Goal: Information Seeking & Learning: Learn about a topic

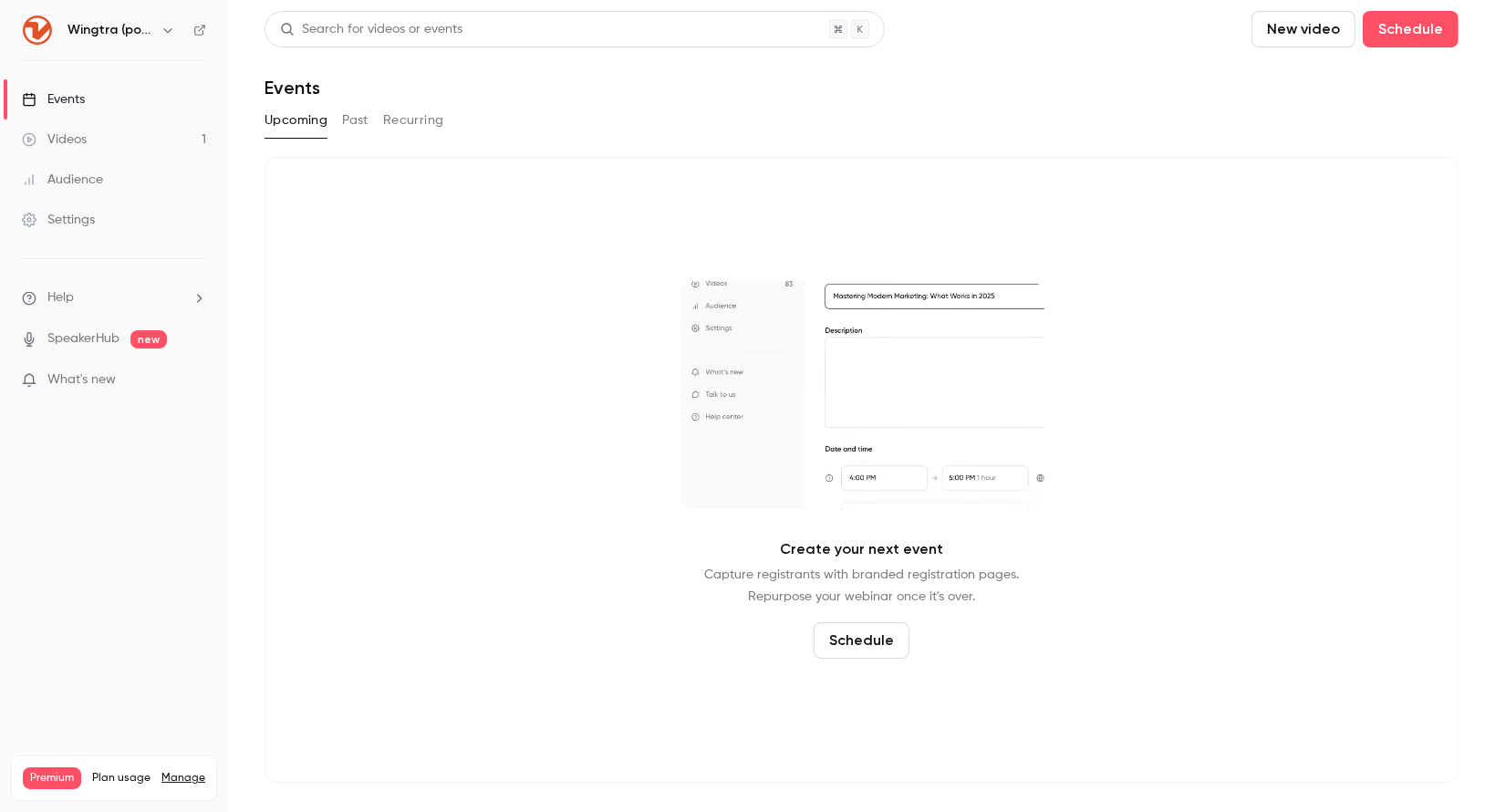
click at [359, 125] on button "Past" at bounding box center [355, 120] width 26 height 29
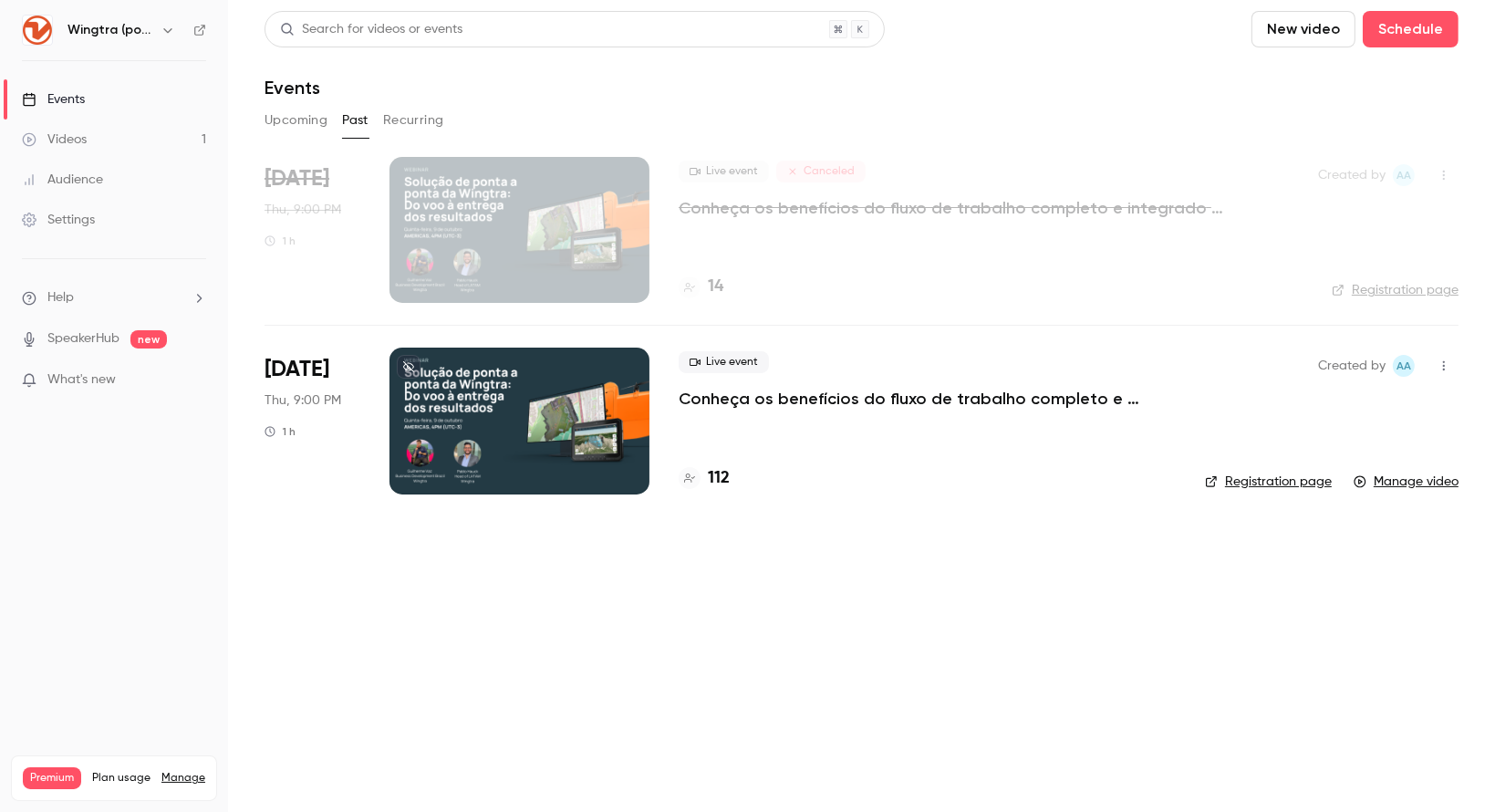
click at [745, 395] on p "Conheça os benefícios do fluxo de trabalho completo e integrado da Wingtra en […" at bounding box center [927, 399] width 498 height 22
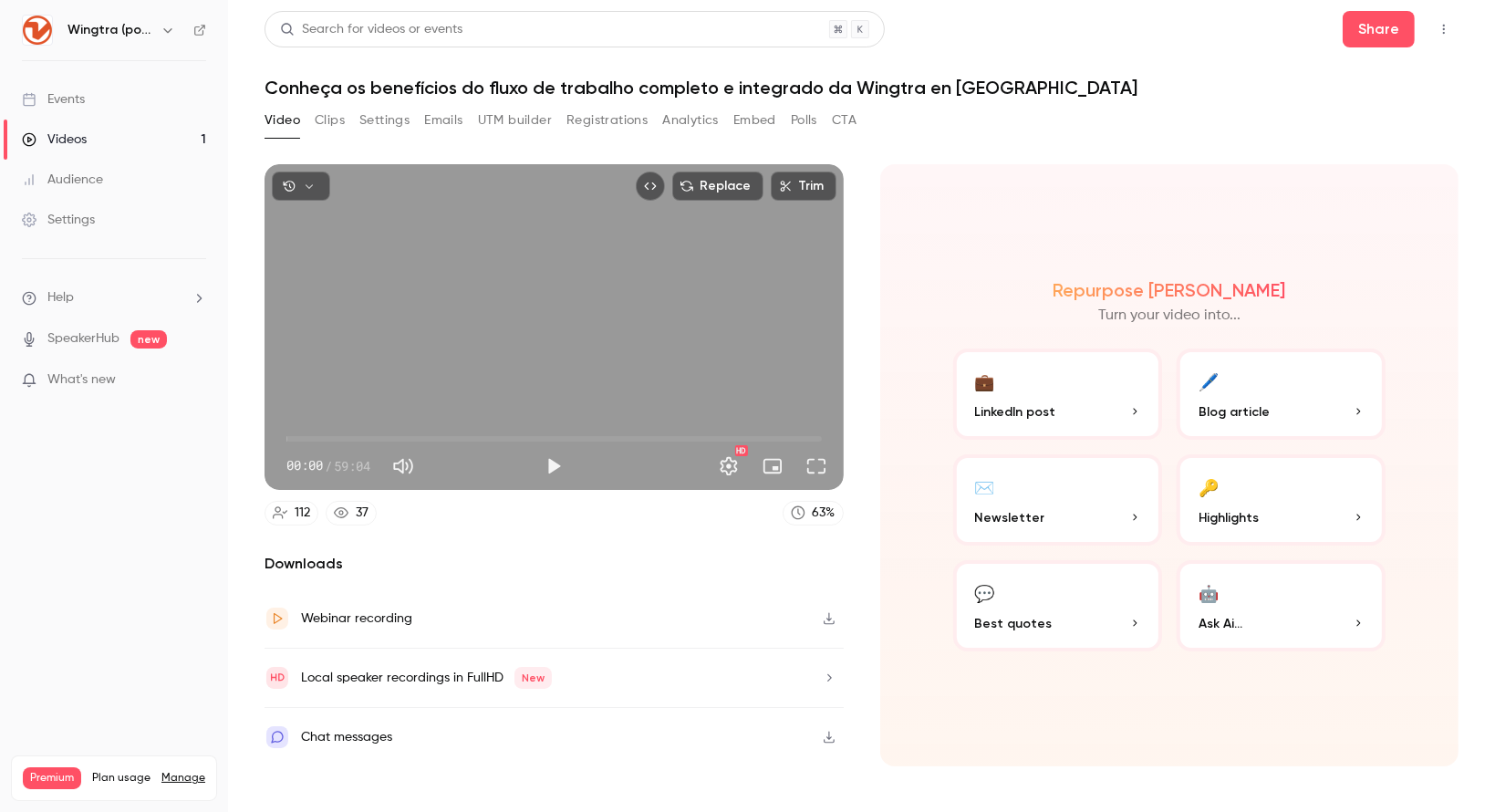
click at [683, 116] on button "Analytics" at bounding box center [691, 120] width 57 height 29
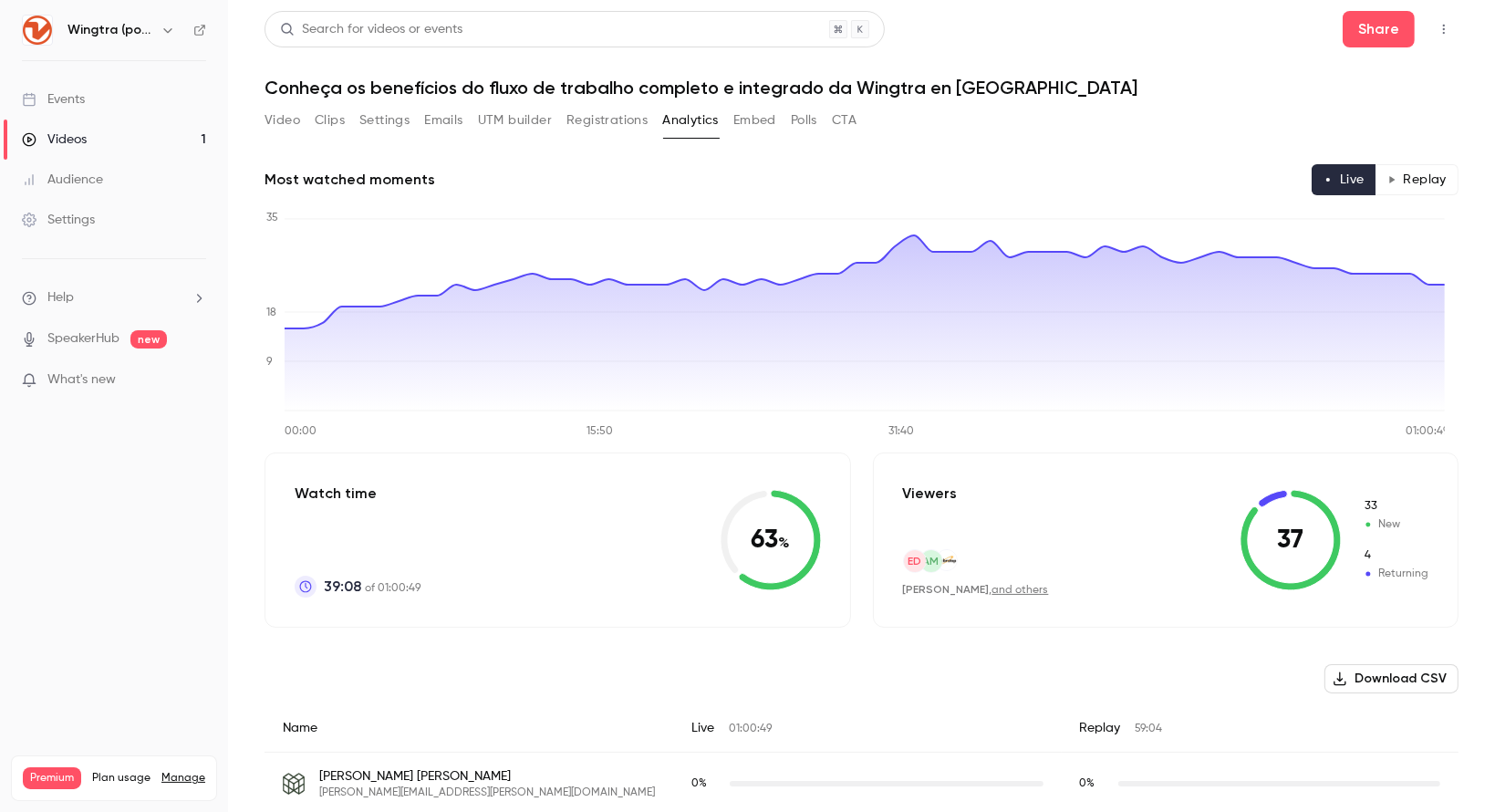
click at [288, 110] on button "Video" at bounding box center [283, 120] width 36 height 29
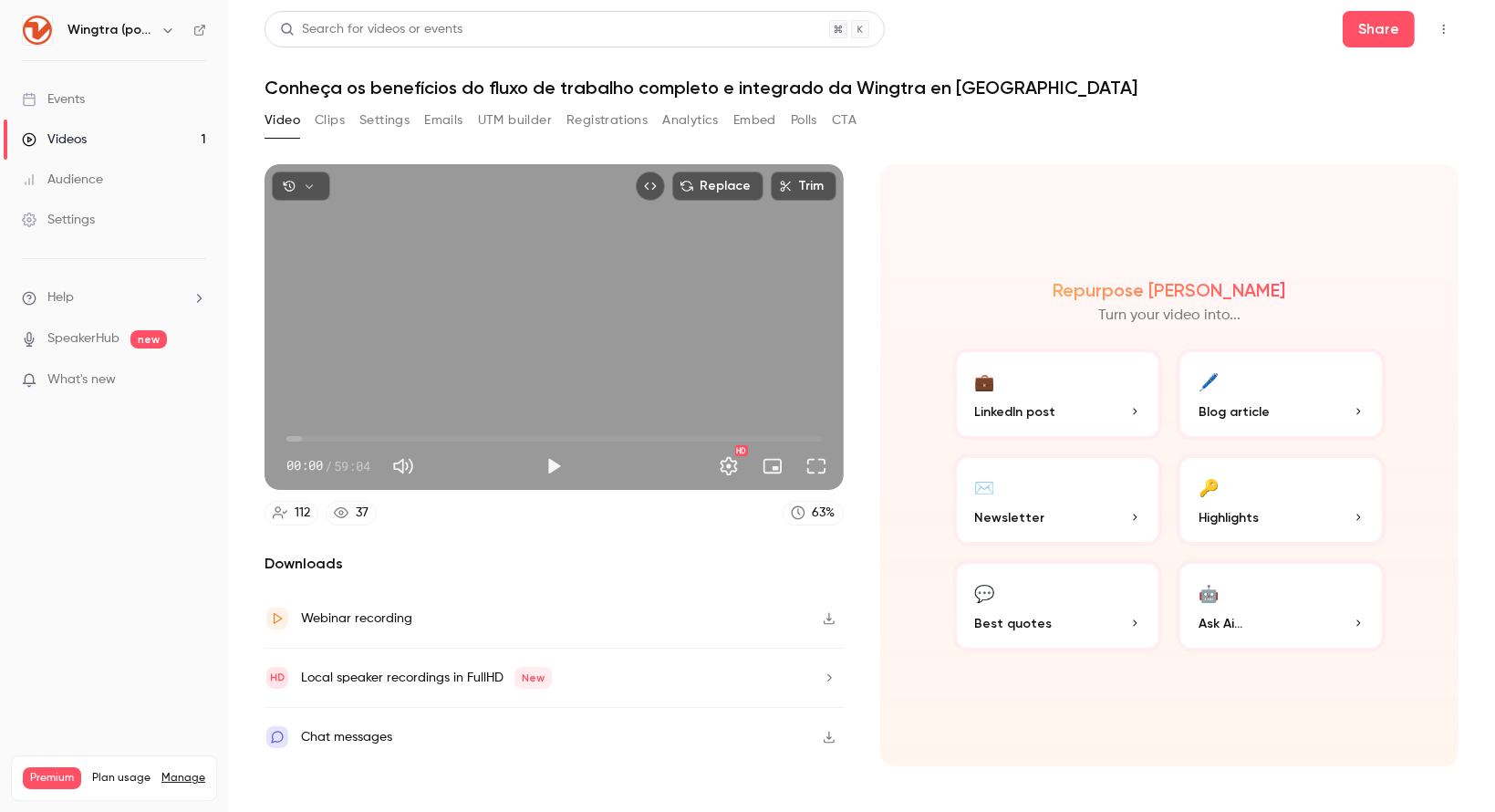
click at [329, 115] on button "Clips" at bounding box center [330, 120] width 30 height 29
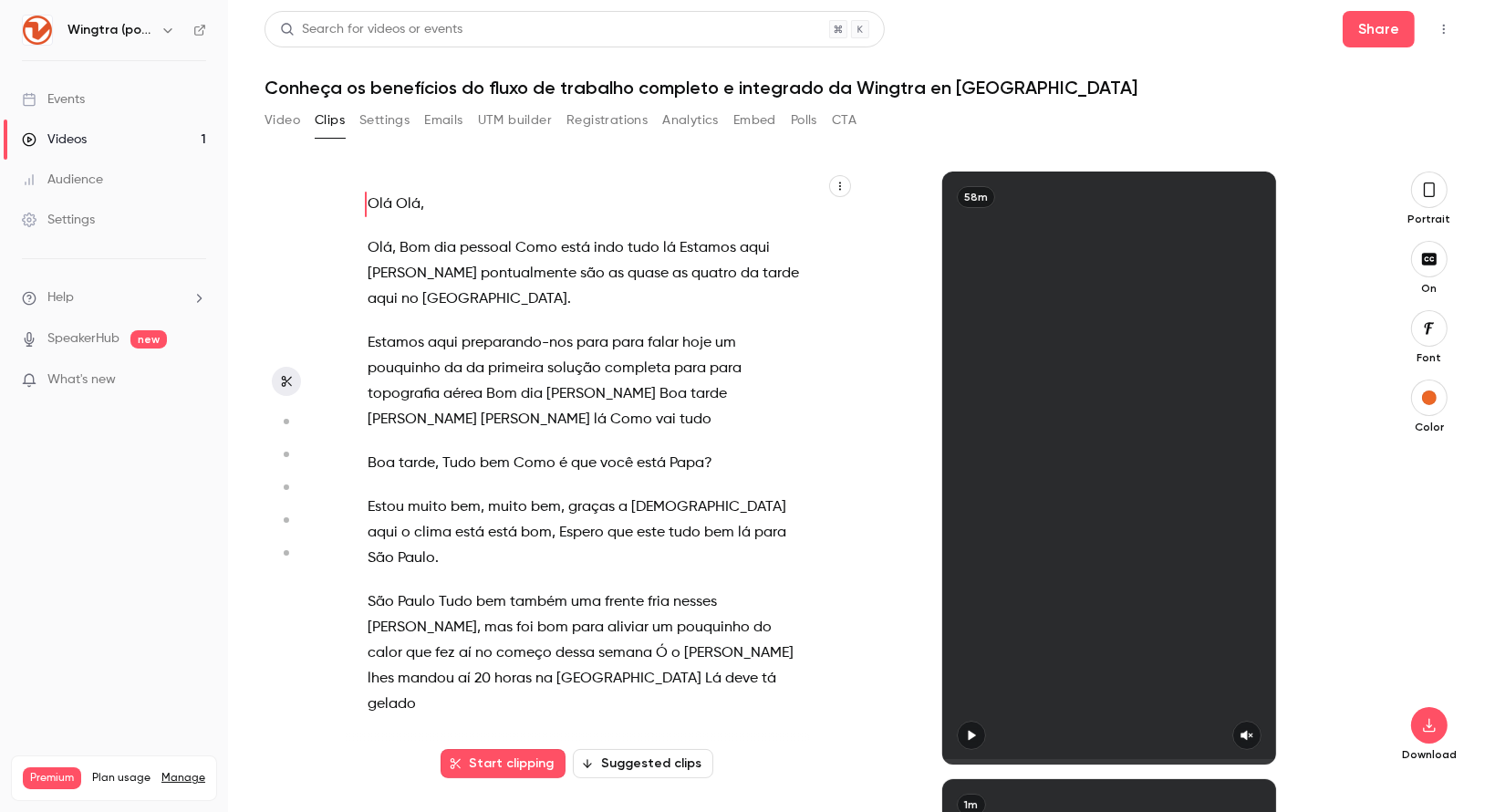
click at [288, 117] on button "Video" at bounding box center [283, 120] width 36 height 29
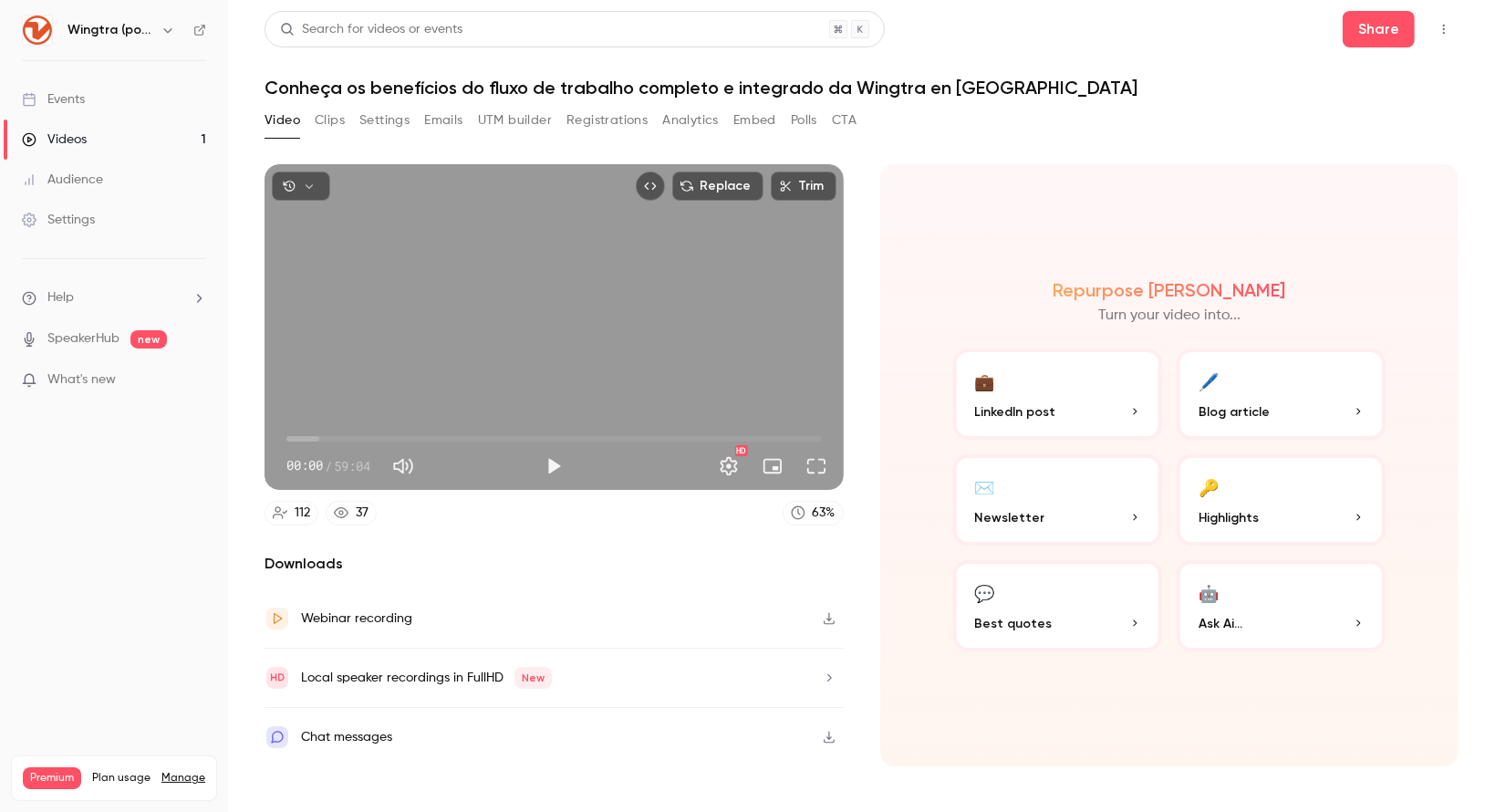
click at [684, 125] on button "Analytics" at bounding box center [691, 120] width 57 height 29
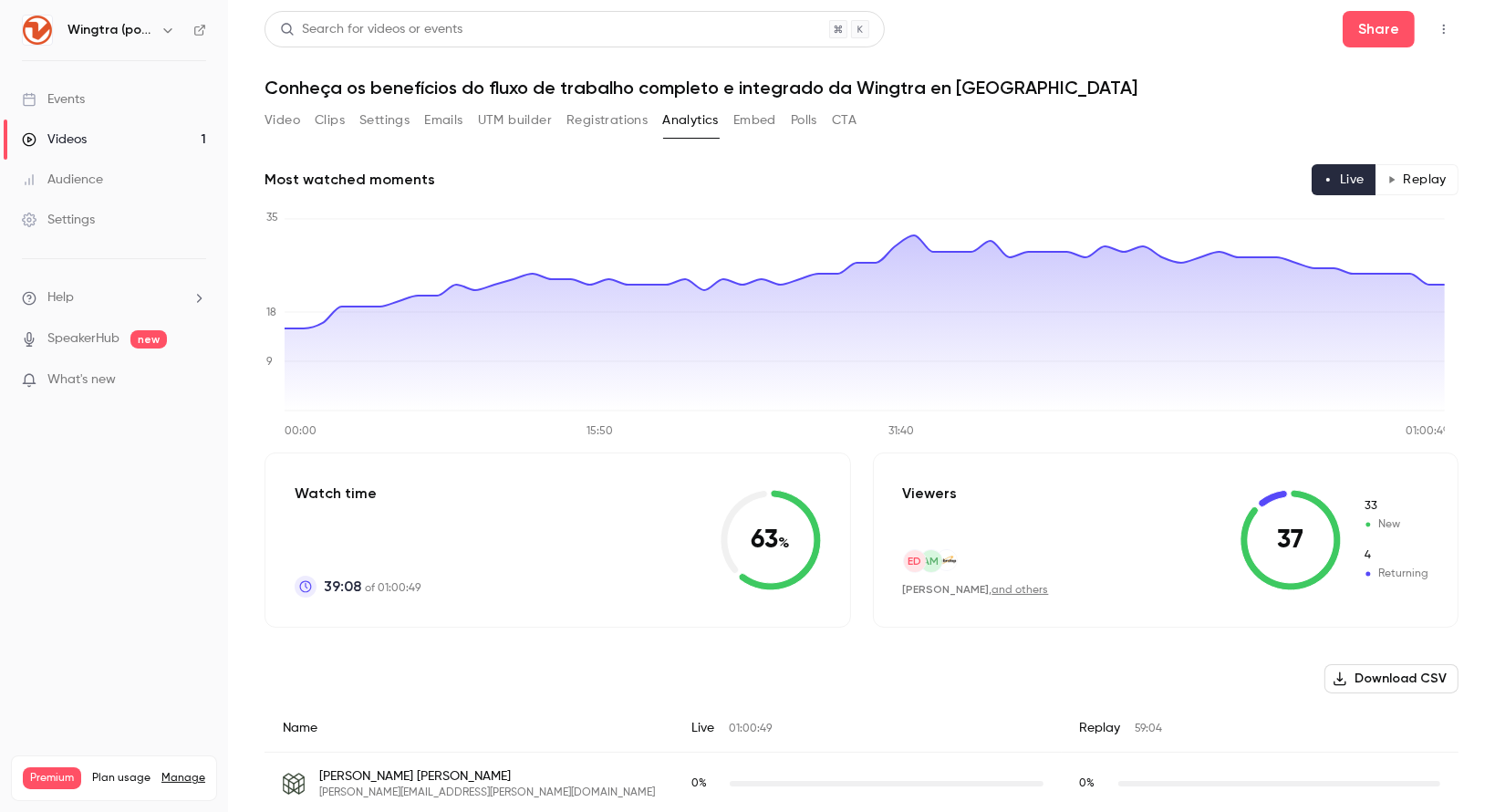
click at [69, 138] on div "Videos" at bounding box center [54, 140] width 65 height 18
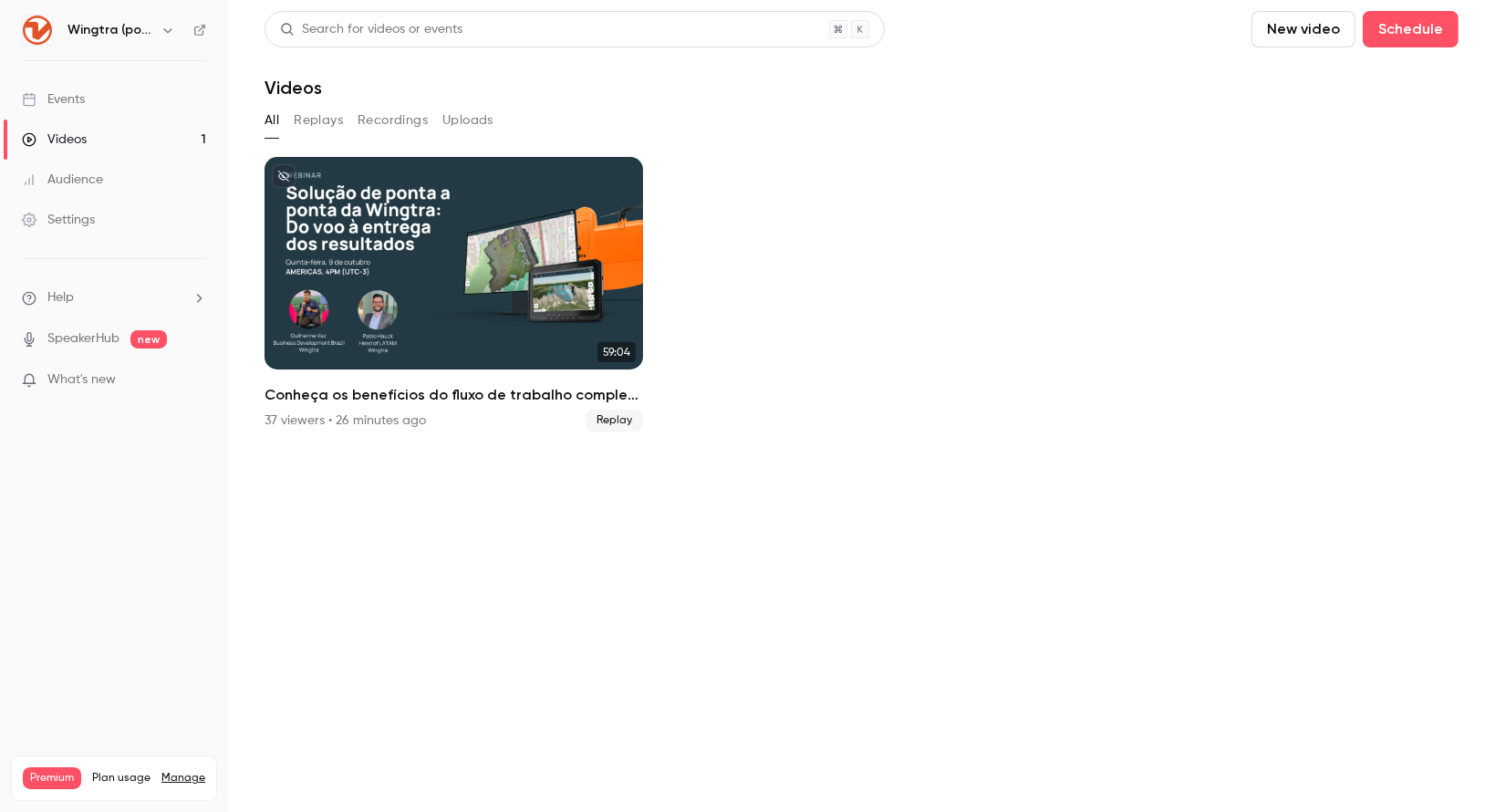
click at [95, 100] on link "Events" at bounding box center [114, 99] width 228 height 40
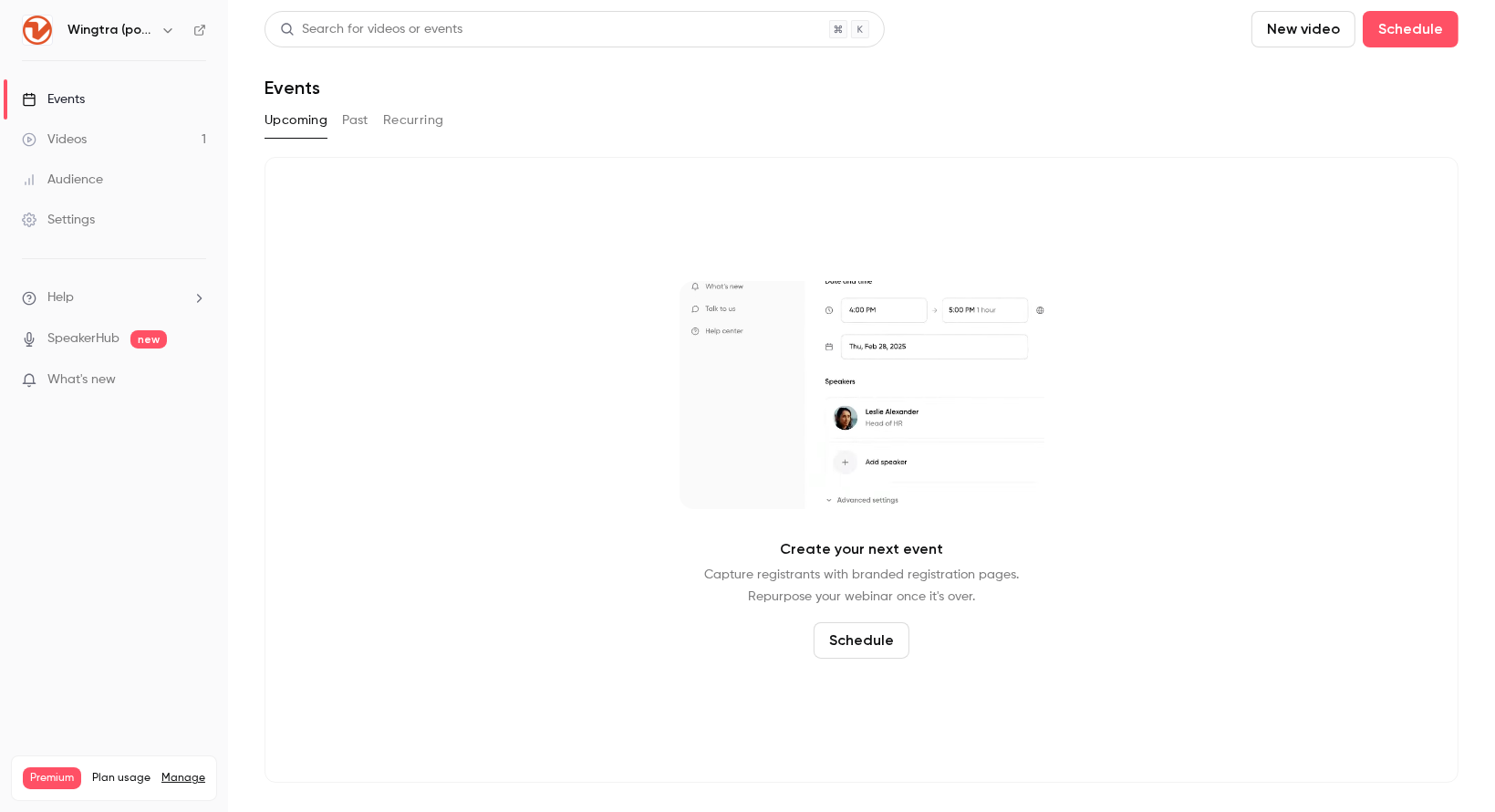
click at [361, 121] on button "Past" at bounding box center [355, 120] width 26 height 29
